Goal: Consume media (video, audio)

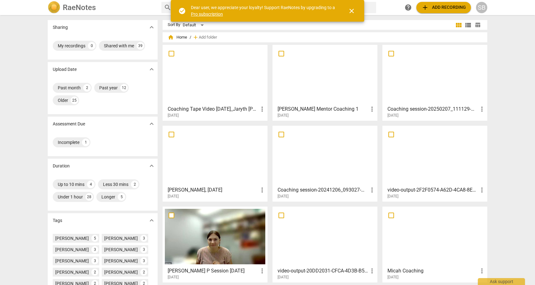
click at [328, 77] on div at bounding box center [325, 75] width 100 height 56
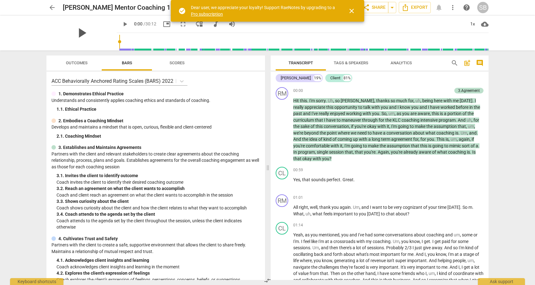
click at [76, 32] on span "play_arrow" at bounding box center [81, 33] width 16 height 16
click at [76, 32] on span "pause" at bounding box center [81, 33] width 16 height 16
type input "6"
click at [51, 7] on span "arrow_back" at bounding box center [52, 8] width 8 height 8
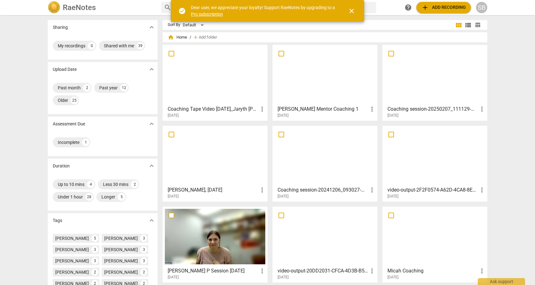
click at [209, 77] on div at bounding box center [215, 75] width 100 height 56
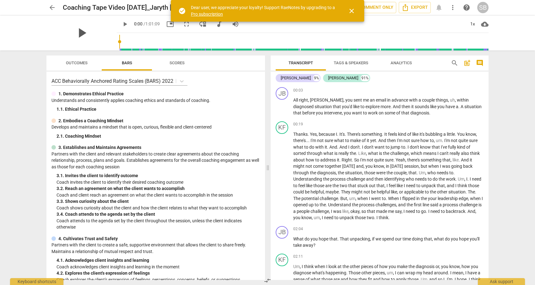
click at [80, 33] on span "play_arrow" at bounding box center [81, 33] width 16 height 16
click at [80, 33] on span "pause" at bounding box center [81, 33] width 16 height 16
type input "5"
